Goal: Information Seeking & Learning: Check status

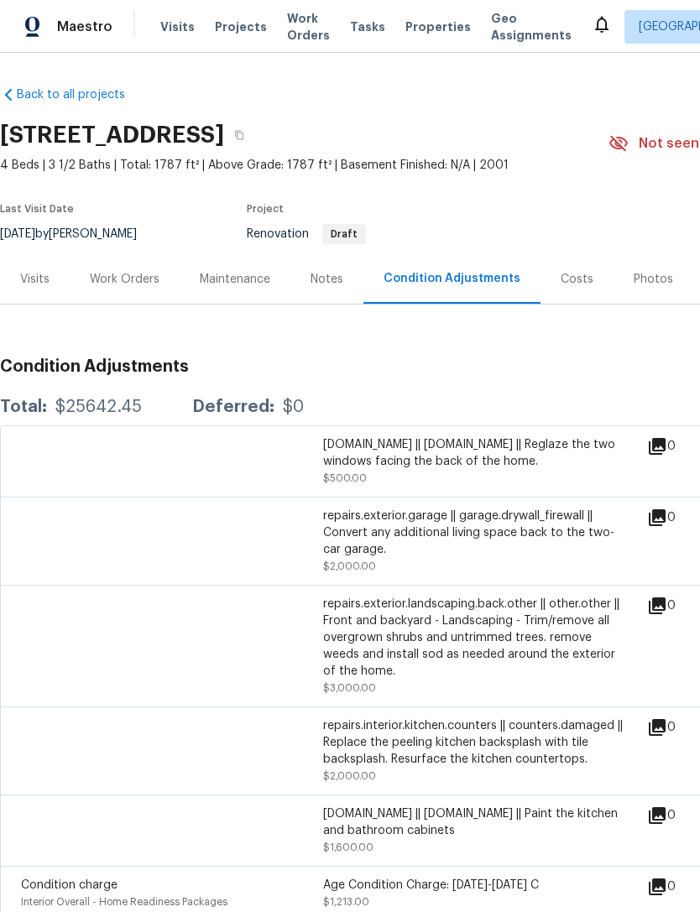
click at [41, 275] on div "Visits" at bounding box center [34, 279] width 29 height 17
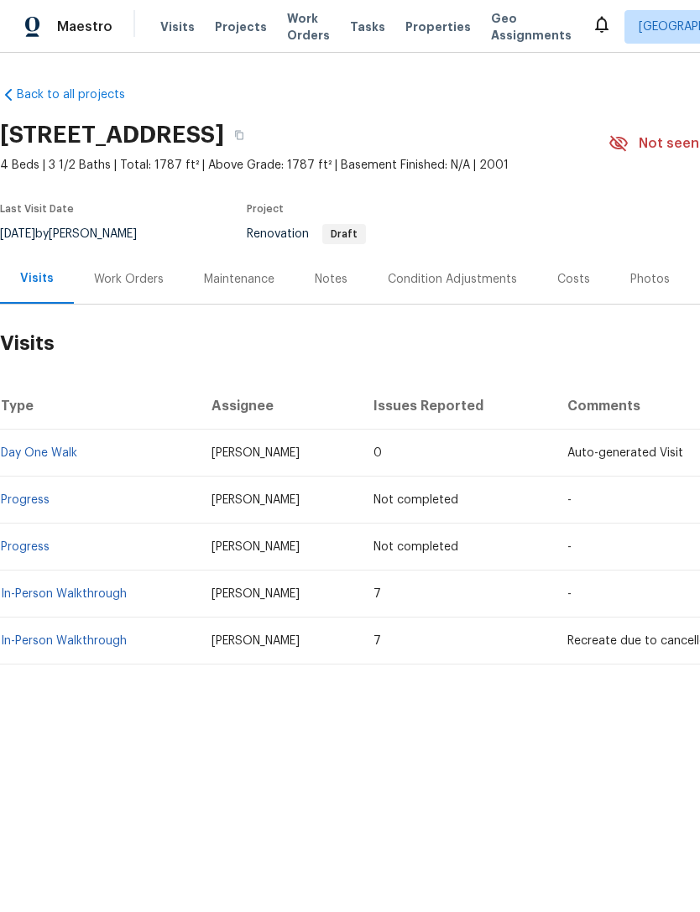
click at [40, 551] on link "Progress" at bounding box center [25, 547] width 49 height 12
click at [94, 598] on link "In-Person Walkthrough" at bounding box center [64, 594] width 126 height 12
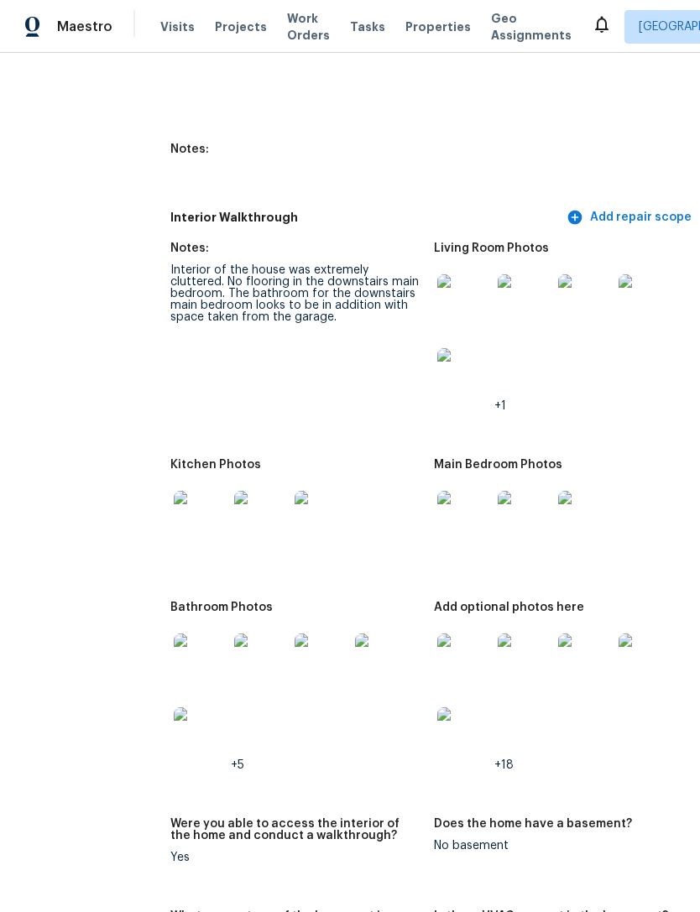
scroll to position [2091, 34]
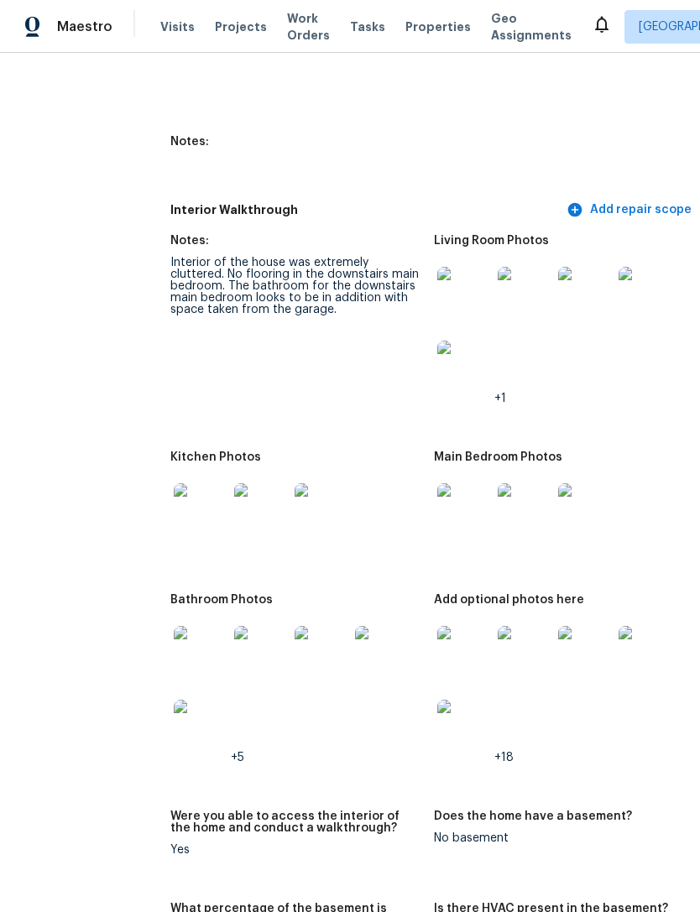
click at [184, 491] on img at bounding box center [201, 510] width 54 height 54
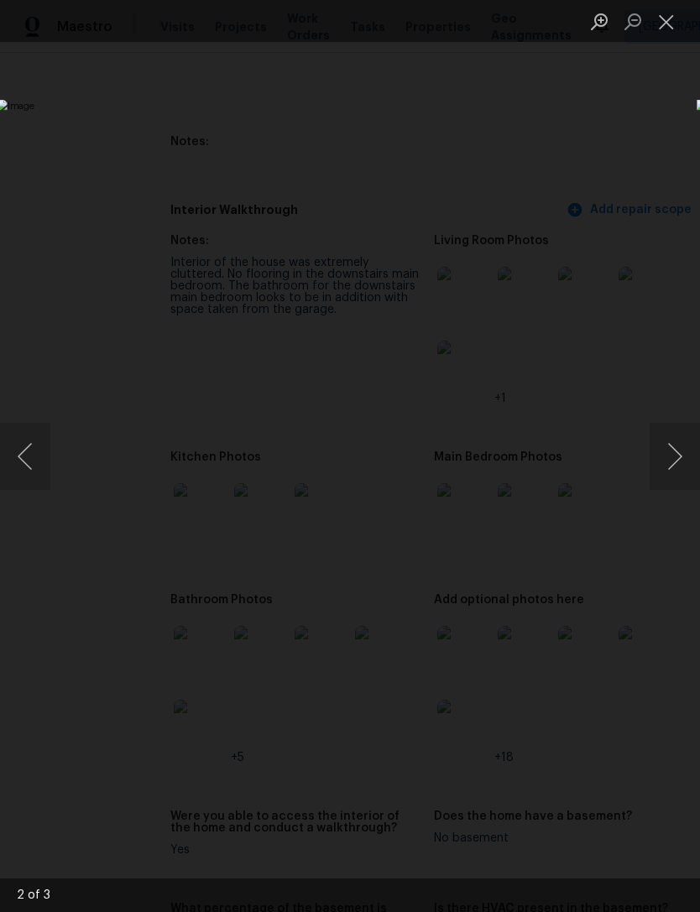
click at [676, 448] on button "Next image" at bounding box center [675, 456] width 50 height 67
click at [23, 462] on button "Previous image" at bounding box center [25, 456] width 50 height 67
click at [25, 459] on button "Previous image" at bounding box center [25, 456] width 50 height 67
click at [258, 100] on img "Lightbox" at bounding box center [270, 456] width 547 height 713
click at [670, 25] on button "Close lightbox" at bounding box center [667, 21] width 34 height 29
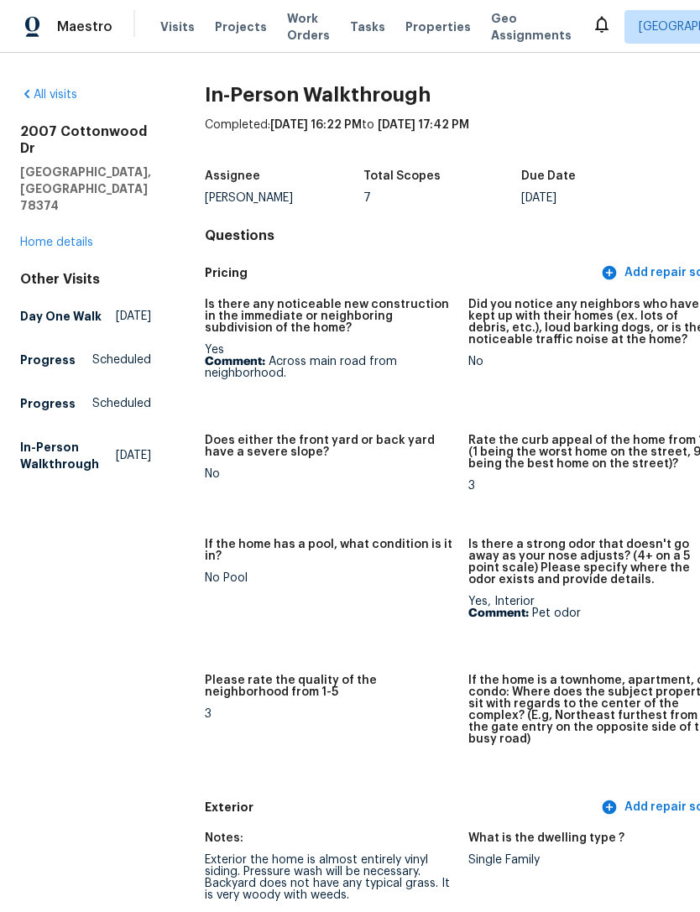
scroll to position [0, 0]
click at [51, 196] on div "2007 Cottonwood Dr Portland, TX 78374 Home details" at bounding box center [85, 187] width 131 height 128
click at [67, 225] on div "All visits 2007 Cottonwood Dr Portland, TX 78374 Home details Other Visits Day …" at bounding box center [85, 282] width 131 height 393
click at [78, 237] on link "Home details" at bounding box center [56, 243] width 73 height 12
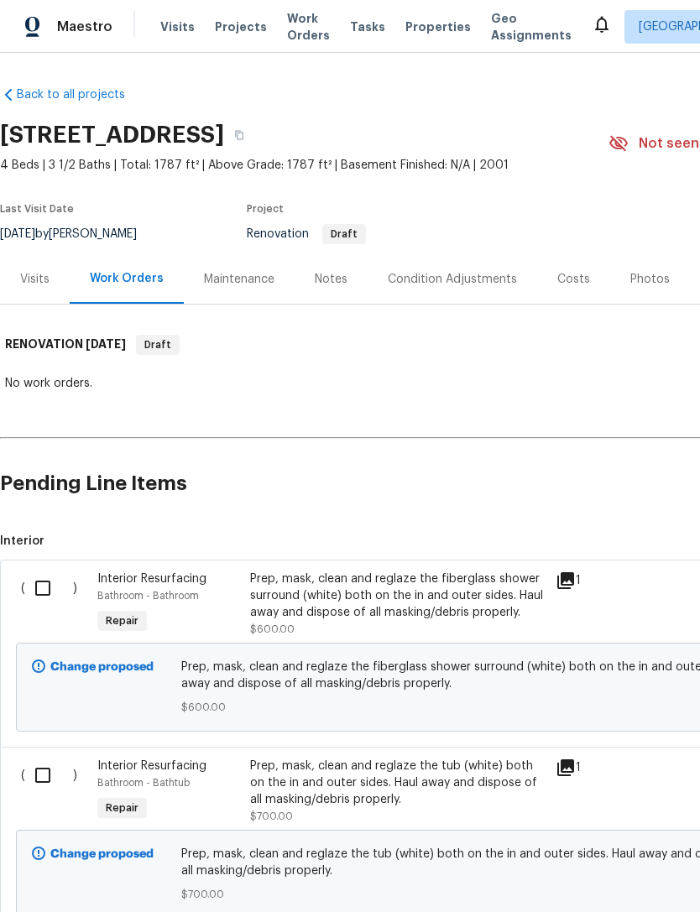
click at [464, 267] on div "Condition Adjustments" at bounding box center [453, 279] width 170 height 50
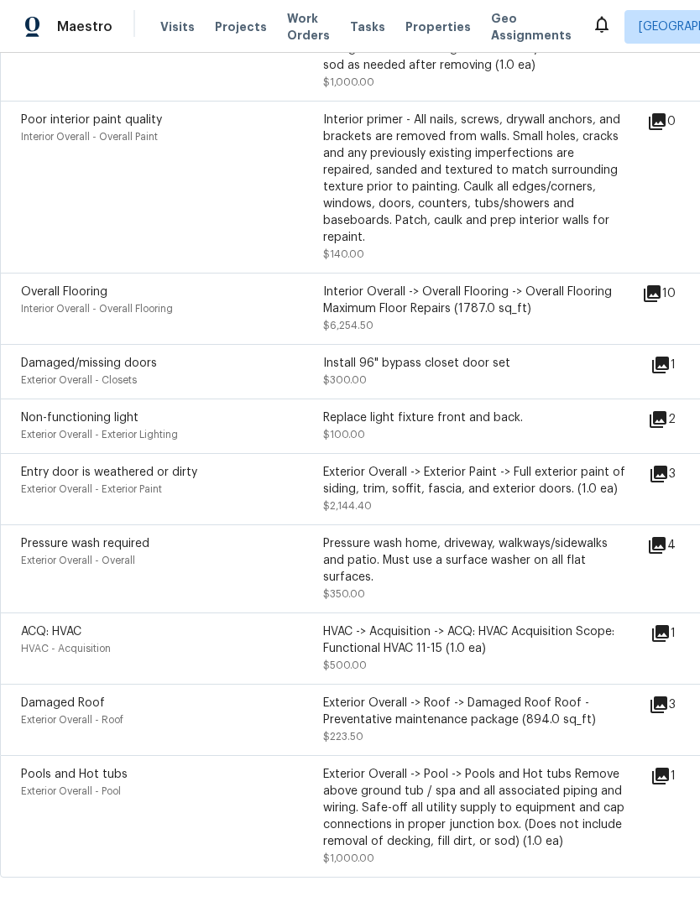
scroll to position [54, 0]
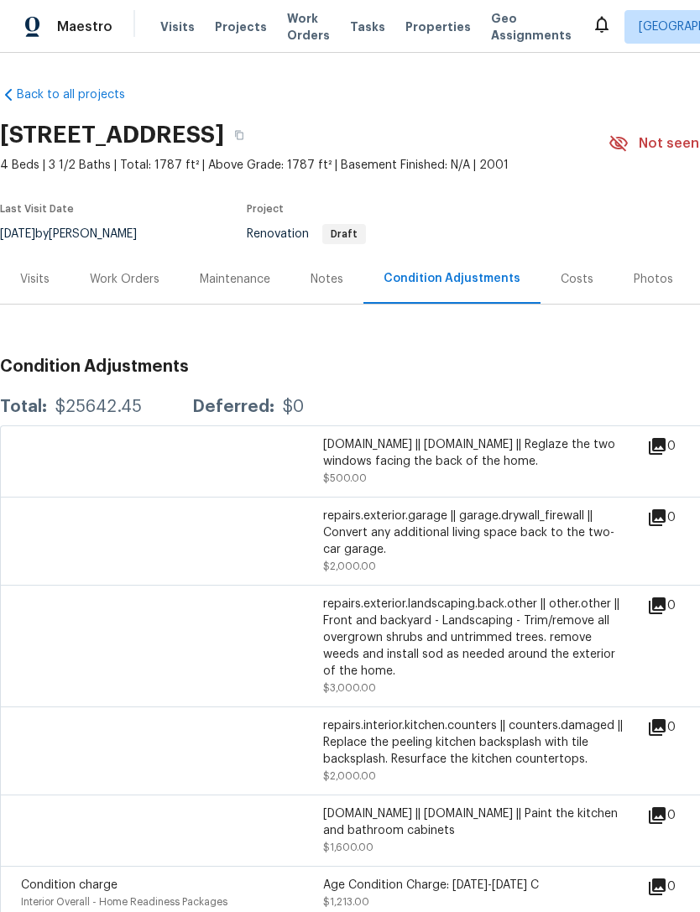
click at [127, 271] on div "Work Orders" at bounding box center [125, 279] width 70 height 17
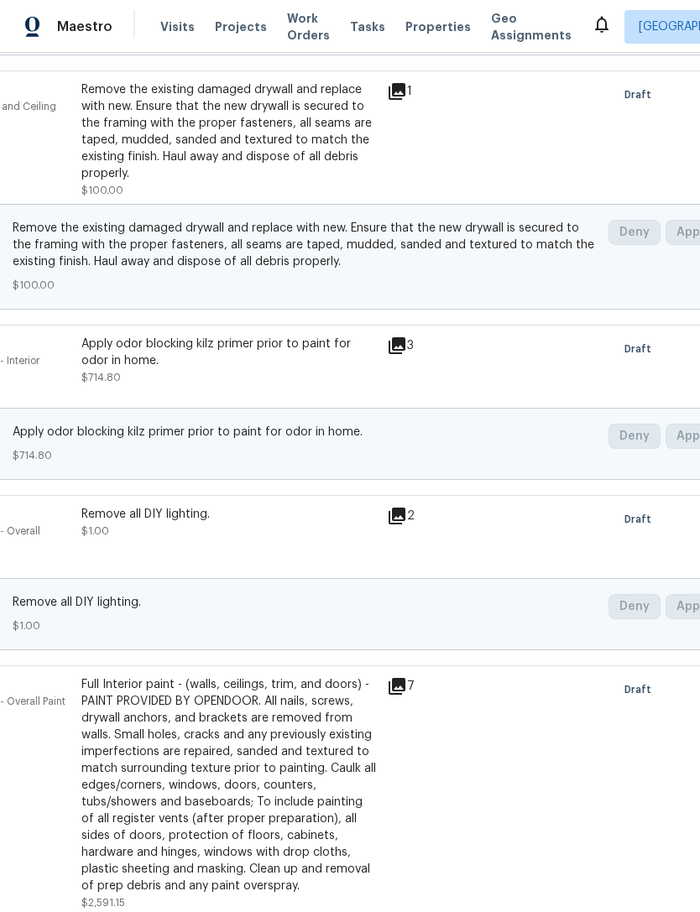
scroll to position [1466, 179]
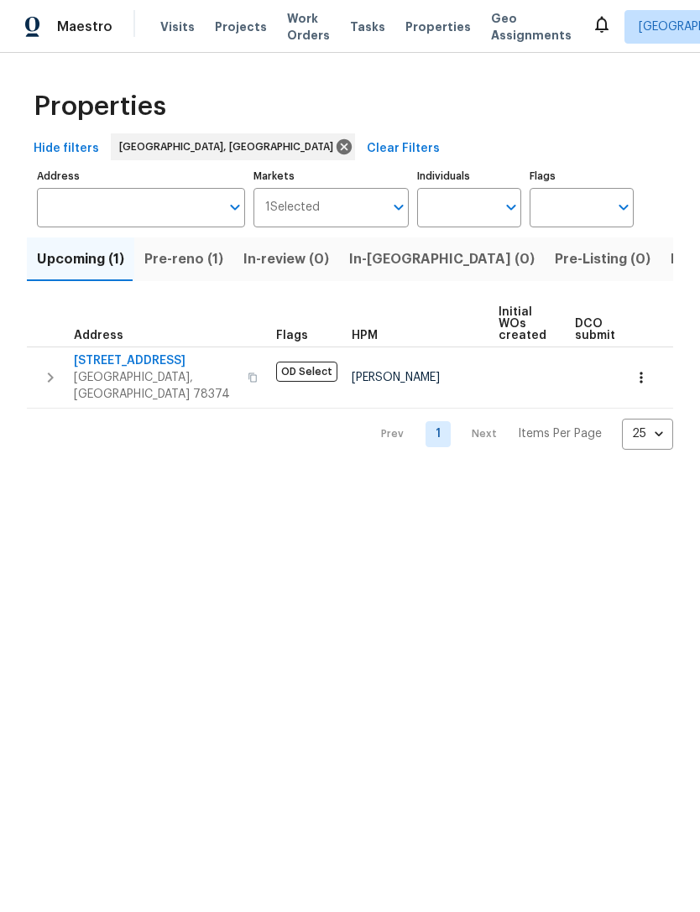
click at [671, 256] on span "Listed (2)" at bounding box center [702, 259] width 63 height 23
